Goal: Task Accomplishment & Management: Manage account settings

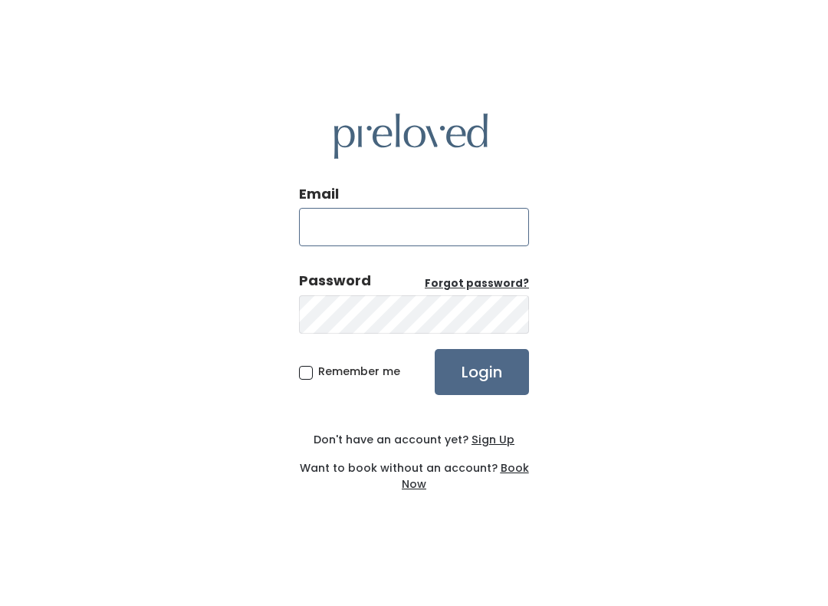
type input "[DOMAIN_NAME][EMAIL_ADDRESS][DOMAIN_NAME]"
click at [481, 371] on input "Login" at bounding box center [482, 372] width 94 height 46
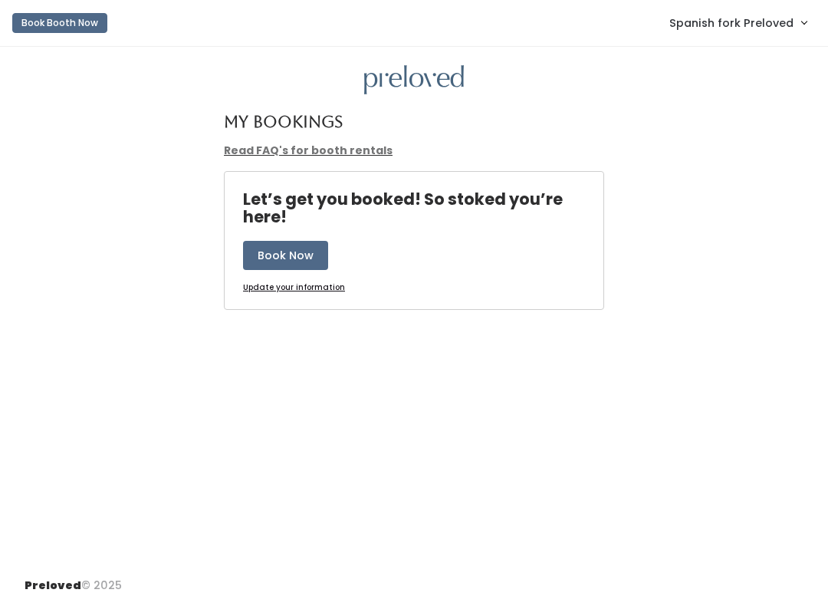
click at [721, 25] on span "Spanish fork Preloved" at bounding box center [731, 23] width 124 height 17
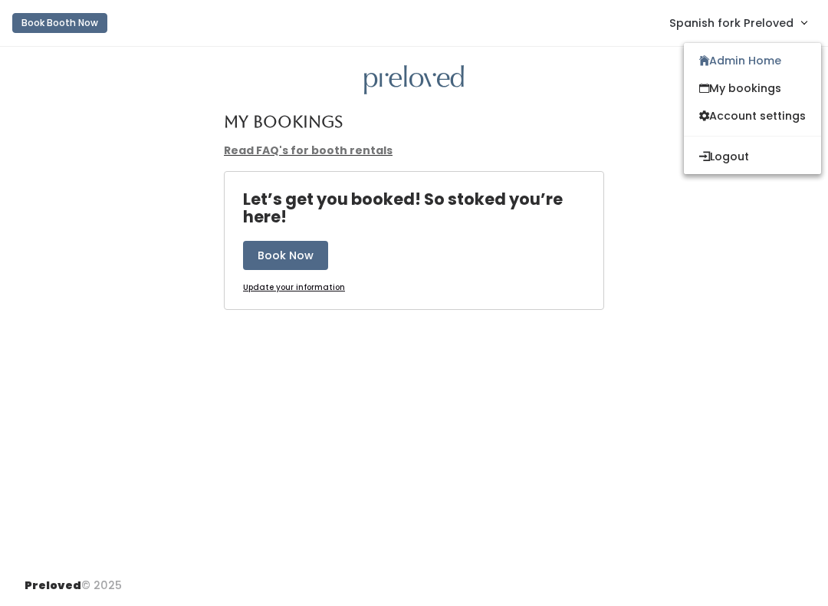
click at [736, 61] on link "Admin Home" at bounding box center [752, 61] width 137 height 28
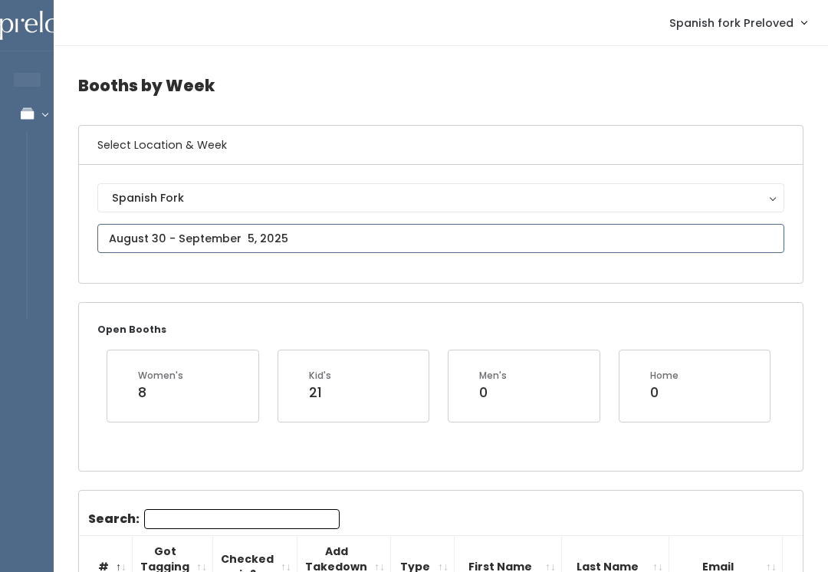
click at [142, 233] on input "text" at bounding box center [440, 238] width 687 height 29
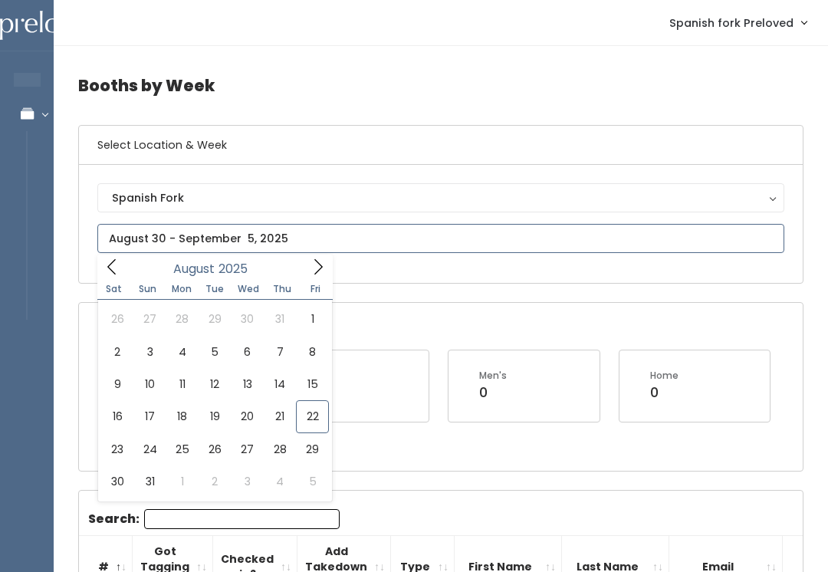
type input "August 16 to August 22"
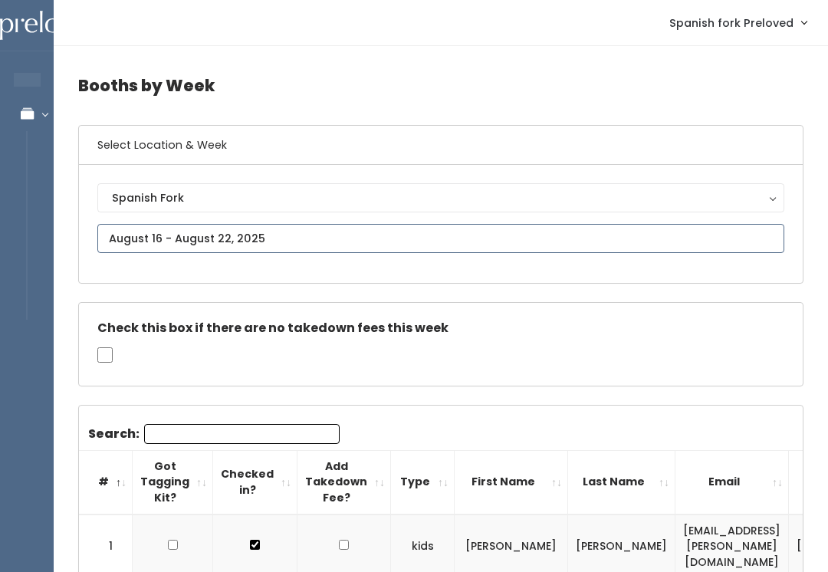
click at [178, 225] on input "text" at bounding box center [440, 238] width 687 height 29
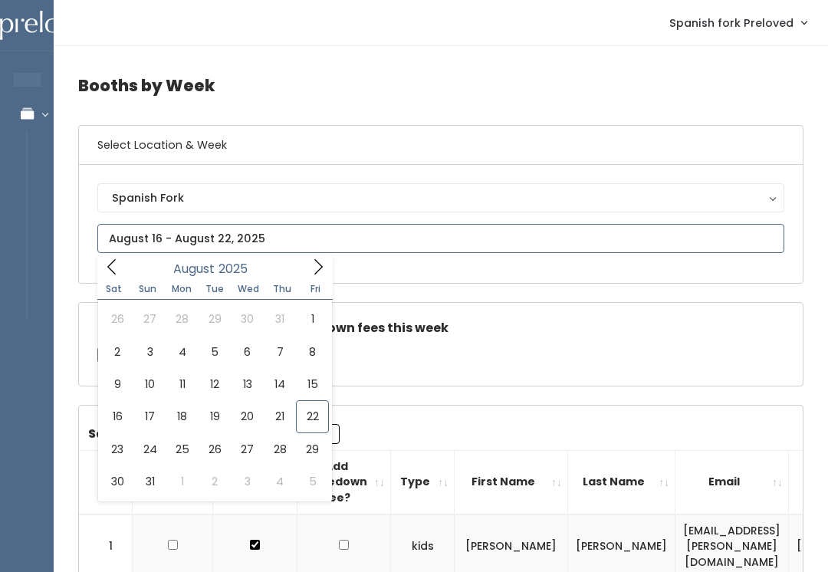
type input "[DATE] to [DATE]"
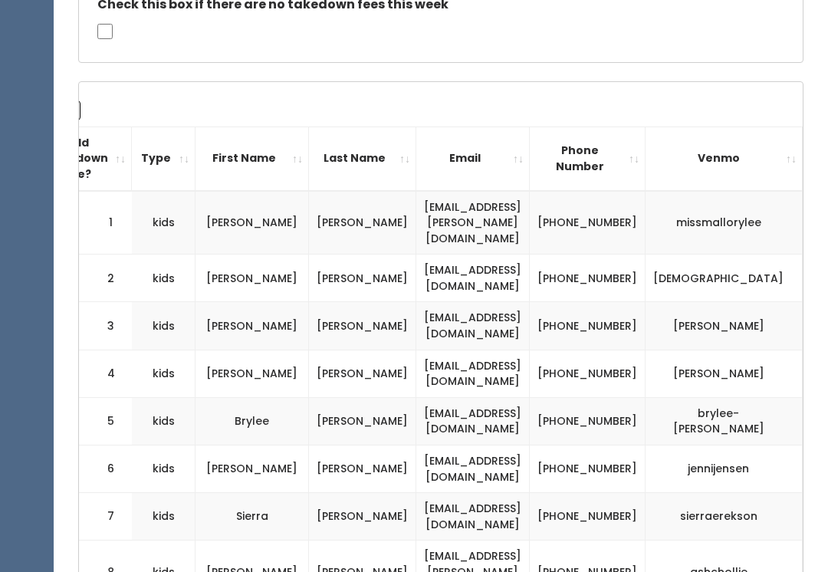
scroll to position [325, 0]
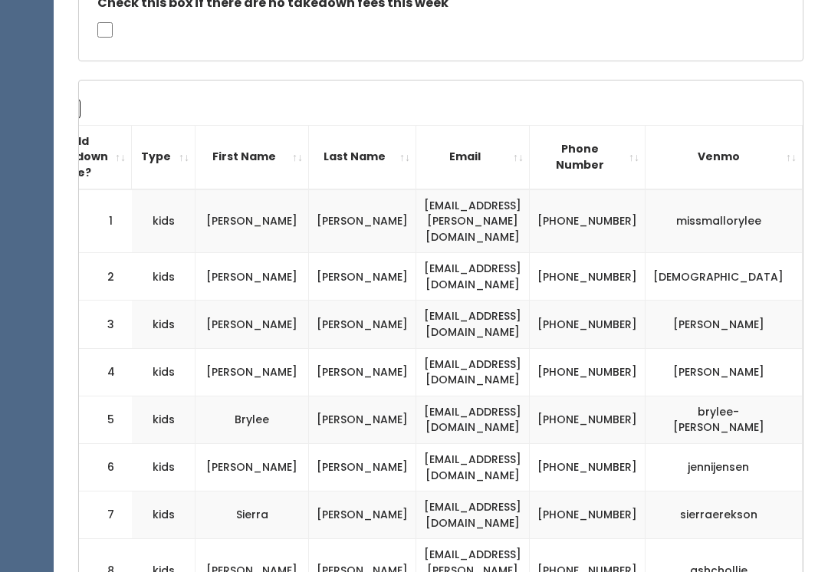
click at [107, 348] on td "4" at bounding box center [106, 372] width 54 height 48
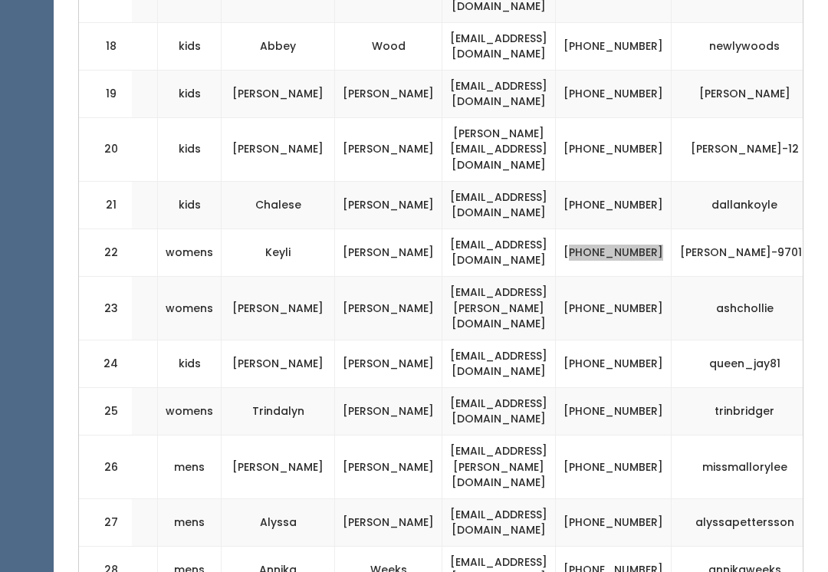
scroll to position [1365, 0]
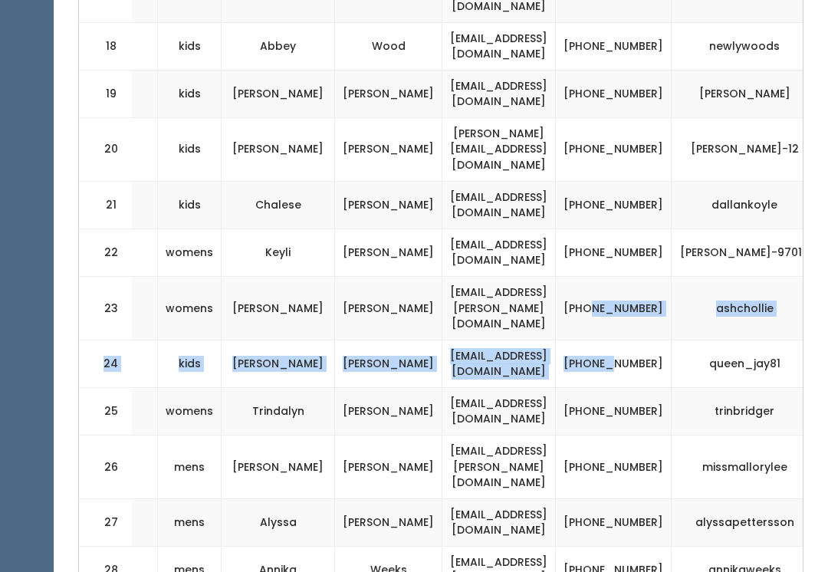
click at [672, 388] on td "(385) 437-9552" at bounding box center [614, 412] width 116 height 48
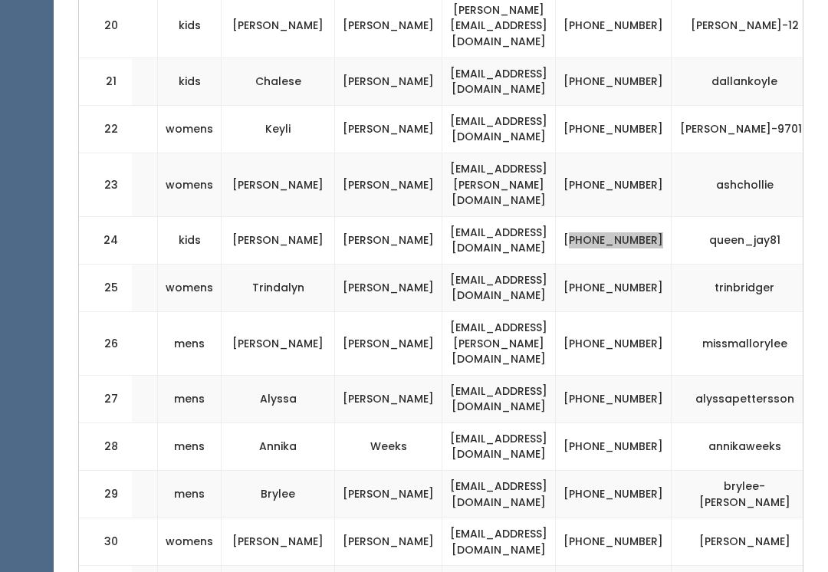
scroll to position [1489, 0]
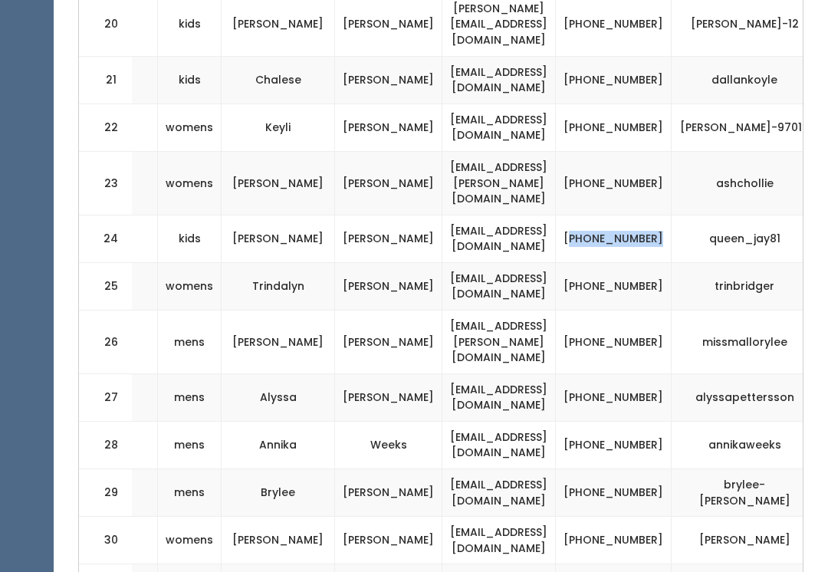
click at [665, 263] on td "(385) 437-9552" at bounding box center [614, 287] width 116 height 48
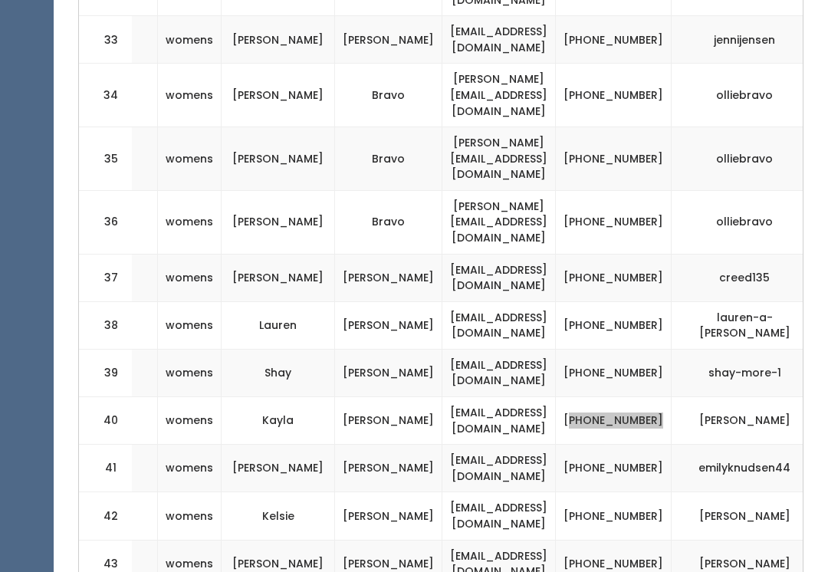
scroll to position [2193, 0]
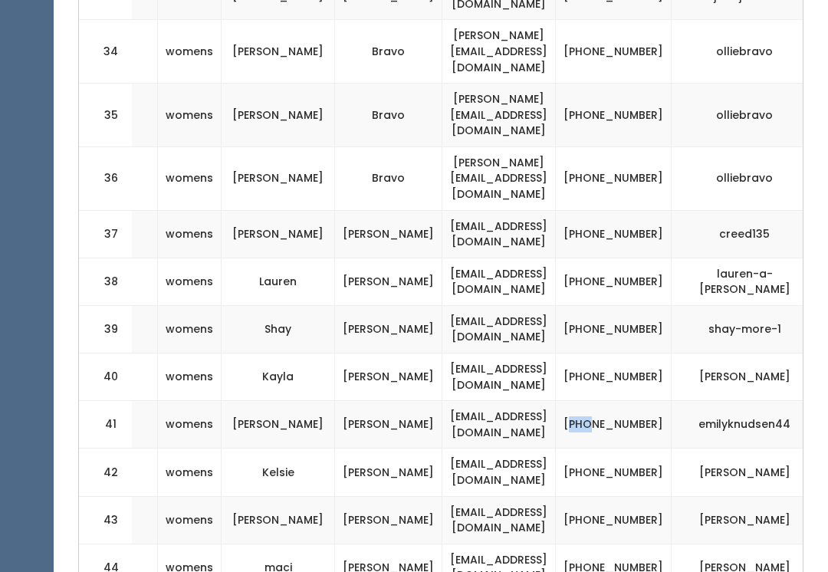
click at [665, 401] on td "(435) 301-5989" at bounding box center [614, 425] width 116 height 48
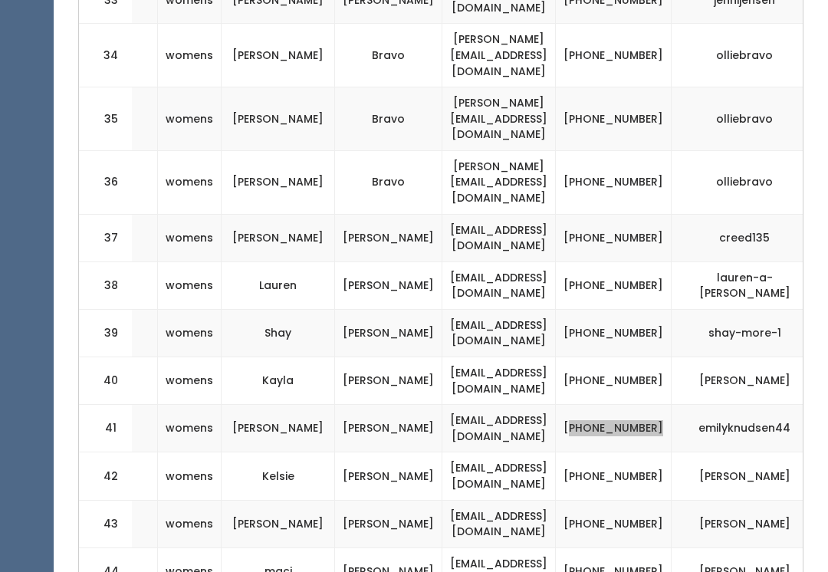
scroll to position [2210, 0]
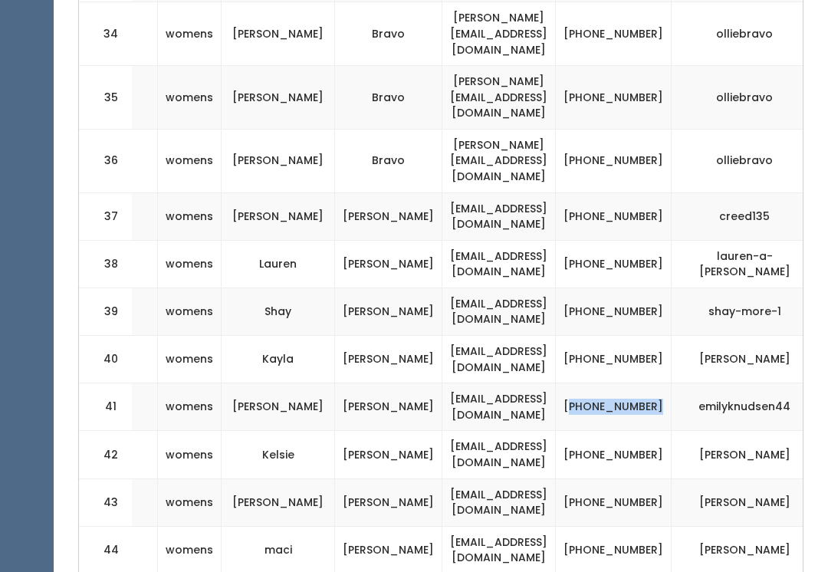
click at [672, 432] on td "(385) 448-9794" at bounding box center [614, 456] width 116 height 48
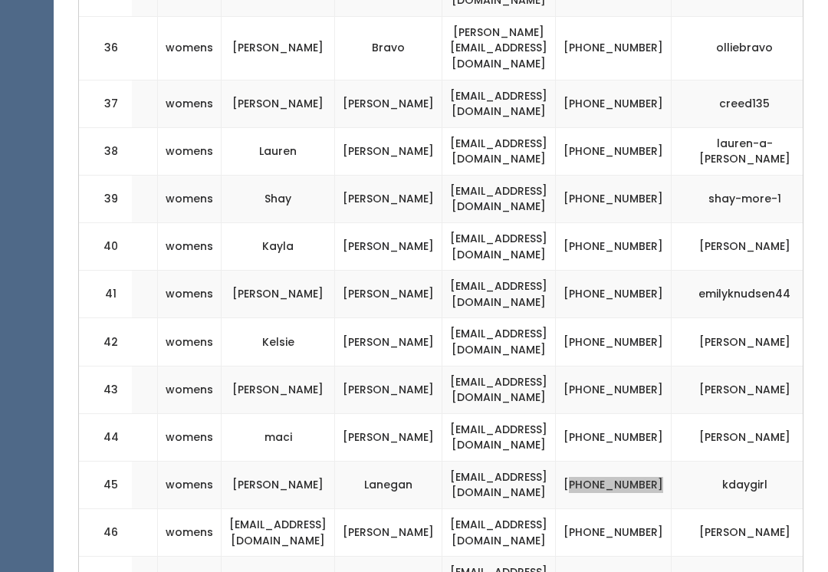
scroll to position [2325, 0]
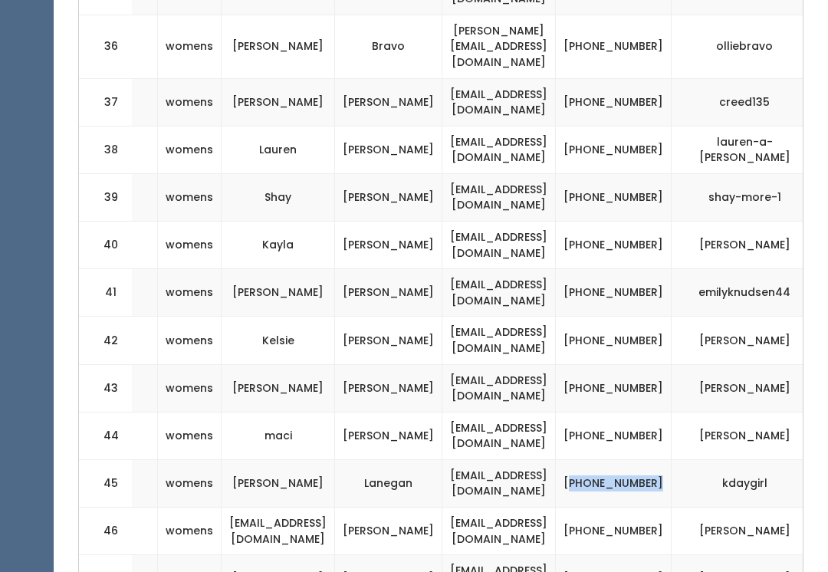
click at [432, 555] on td "Cronin" at bounding box center [388, 579] width 107 height 48
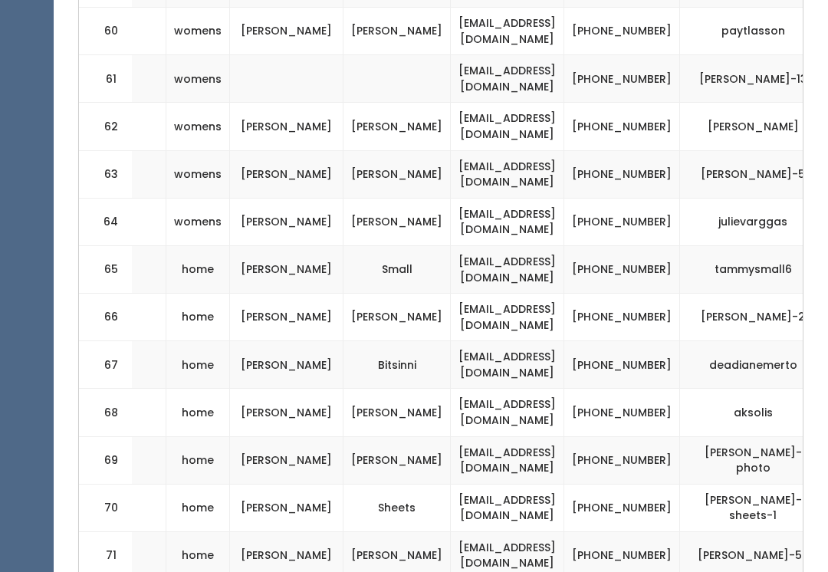
scroll to position [3488, 0]
